Goal: Manage account settings

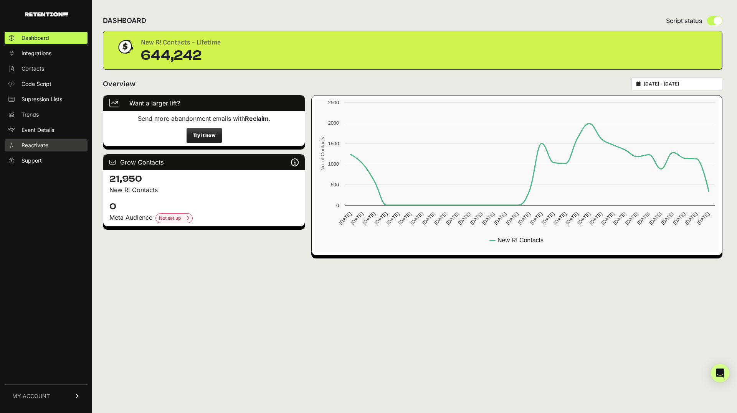
click at [44, 142] on span "Reactivate" at bounding box center [35, 146] width 27 height 8
click at [57, 400] on link "MY ACCOUNT" at bounding box center [46, 396] width 83 height 23
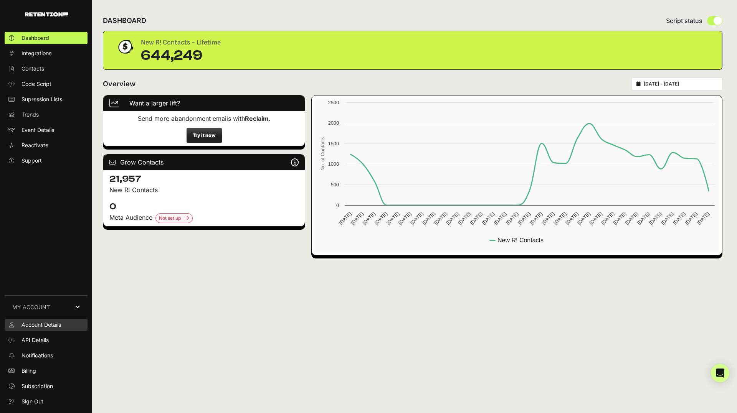
click at [46, 326] on span "Account Details" at bounding box center [42, 325] width 40 height 8
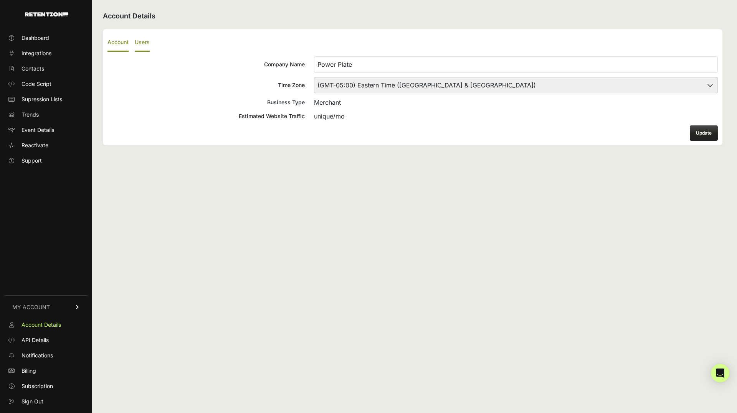
click at [148, 41] on label "Users" at bounding box center [142, 43] width 15 height 18
click at [0, 0] on input "Users" at bounding box center [0, 0] width 0 height 0
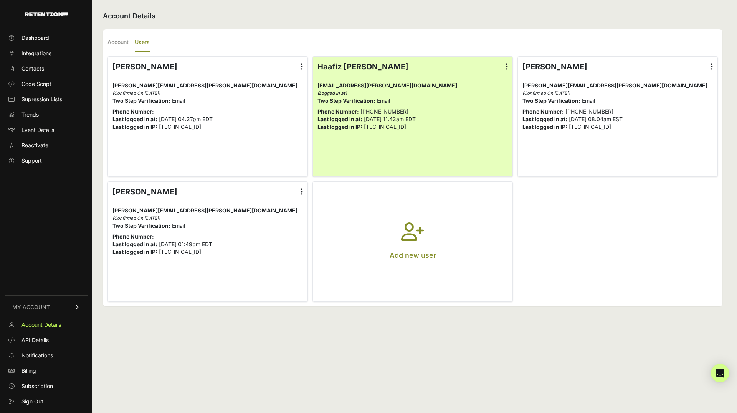
click at [715, 63] on label at bounding box center [711, 67] width 11 height 20
click at [0, 0] on input "radio" at bounding box center [0, 0] width 0 height 0
click at [502, 65] on label at bounding box center [506, 67] width 11 height 20
click at [0, 0] on input "radio" at bounding box center [0, 0] width 0 height 0
click at [713, 68] on label at bounding box center [711, 67] width 11 height 20
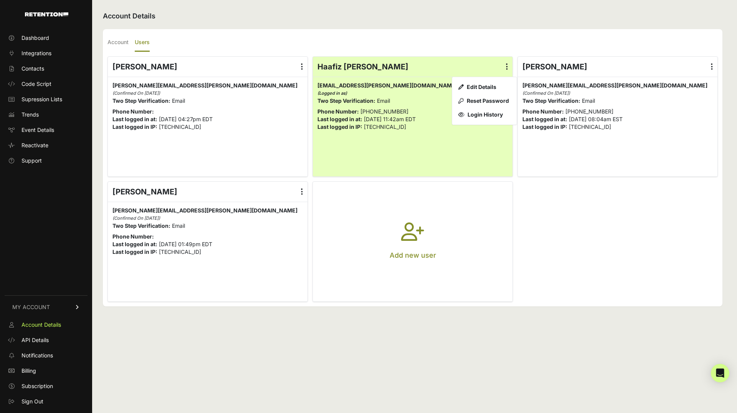
click at [0, 0] on input "radio" at bounding box center [0, 0] width 0 height 0
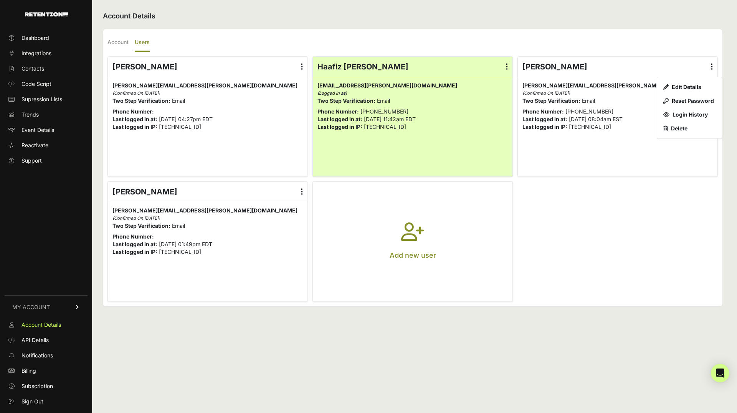
click at [327, 22] on div "Account Details Account Users Company Name Power Plate Time Zone (GMT-10:00) Am…" at bounding box center [412, 206] width 641 height 413
